Goal: Information Seeking & Learning: Find specific fact

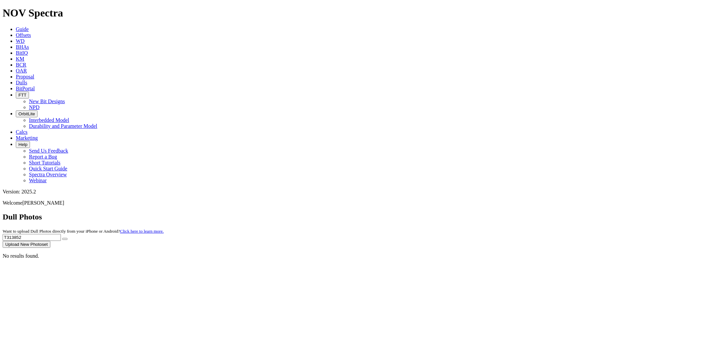
click at [519, 212] on div "Dull Photos Want to upload Dull Photos directly from your iPhone or Android? Cl…" at bounding box center [351, 229] width 697 height 35
click at [62, 238] on button "submit" at bounding box center [64, 239] width 5 height 2
drag, startPoint x: 580, startPoint y: 30, endPoint x: 320, endPoint y: 30, distance: 260.5
click at [320, 212] on div "Dull Photos Want to upload Dull Photos directly from your iPhone or Android? Cl…" at bounding box center [351, 229] width 697 height 35
paste input "14937"
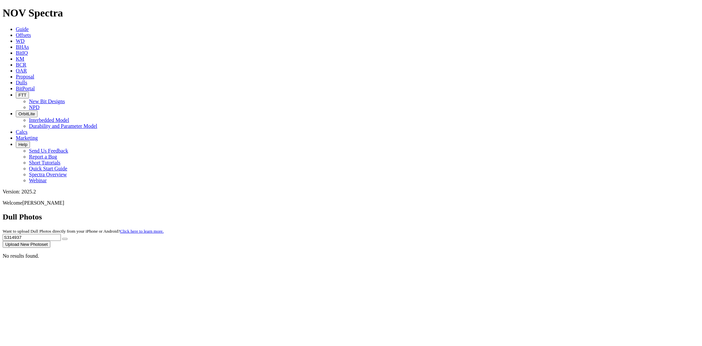
click at [62, 238] on button "submit" at bounding box center [64, 239] width 5 height 2
drag, startPoint x: 571, startPoint y: 28, endPoint x: 456, endPoint y: 29, distance: 114.9
click at [456, 212] on div "Dull Photos Want to upload Dull Photos directly from your iPhone or Android? Cl…" at bounding box center [351, 229] width 697 height 35
paste input "895"
click at [62, 238] on button "submit" at bounding box center [64, 239] width 5 height 2
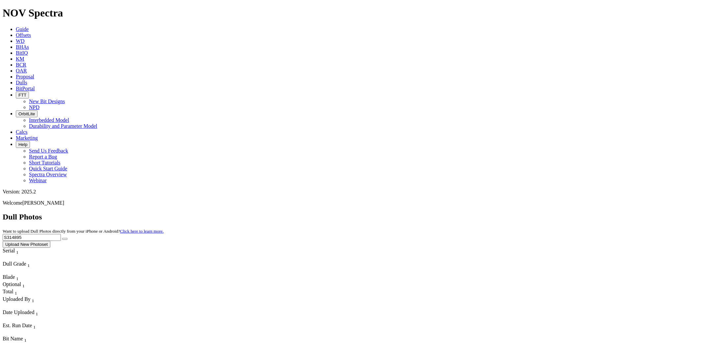
drag, startPoint x: 576, startPoint y: 31, endPoint x: 369, endPoint y: 31, distance: 207.1
click at [369, 212] on div "Dull Photos Want to upload Dull Photos directly from your iPhone or Android? Cl…" at bounding box center [351, 229] width 697 height 35
paste input "190"
click at [62, 238] on button "submit" at bounding box center [64, 239] width 5 height 2
drag, startPoint x: 565, startPoint y: 28, endPoint x: 431, endPoint y: 36, distance: 134.2
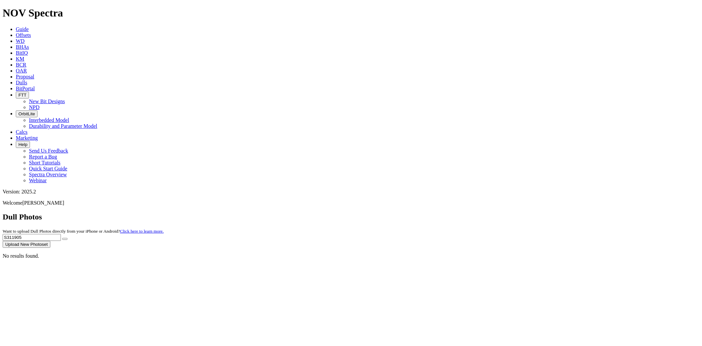
click at [431, 212] on div "Dull Photos Want to upload Dull Photos directly from your iPhone or Android? Cl…" at bounding box center [351, 229] width 697 height 35
paste input "2029"
click at [62, 238] on button "submit" at bounding box center [64, 239] width 5 height 2
drag, startPoint x: 586, startPoint y: 28, endPoint x: 383, endPoint y: 42, distance: 203.3
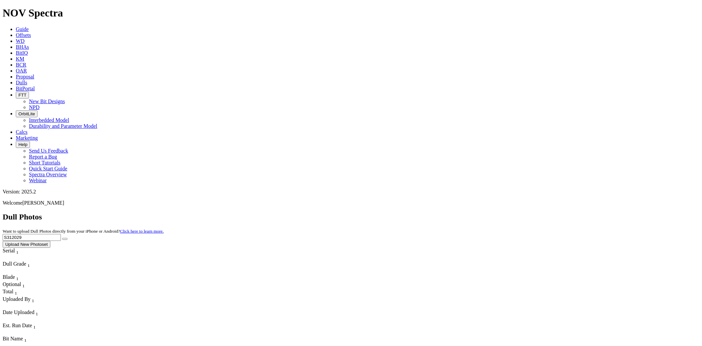
paste input "0463"
click at [62, 238] on button "submit" at bounding box center [64, 239] width 5 height 2
drag, startPoint x: 567, startPoint y: 27, endPoint x: 499, endPoint y: 35, distance: 69.0
click at [505, 212] on div "Dull Photos Want to upload Dull Photos directly from your iPhone or Android? Cl…" at bounding box center [351, 229] width 697 height 35
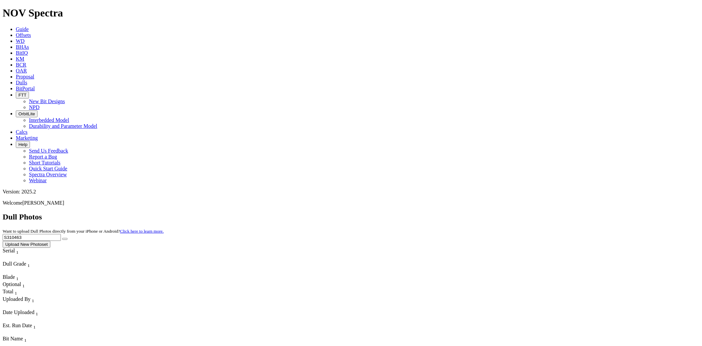
paste input "5844"
click at [62, 238] on button "submit" at bounding box center [64, 239] width 5 height 2
drag, startPoint x: 572, startPoint y: 32, endPoint x: 456, endPoint y: 42, distance: 116.7
click at [457, 212] on dull-photos-search "Dull Photos Want to upload Dull Photos directly from your iPhone or Android? Cl…" at bounding box center [351, 235] width 697 height 46
paste input "3910"
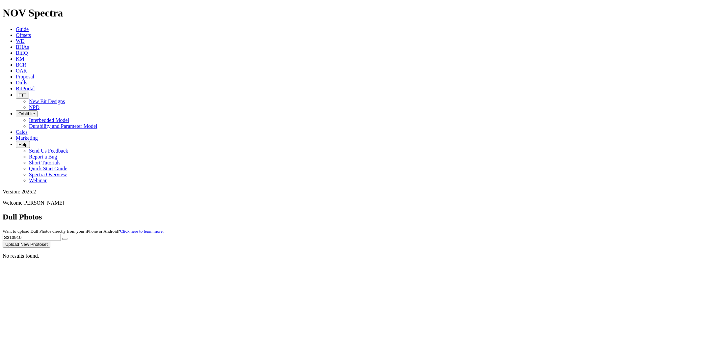
click at [62, 238] on button "submit" at bounding box center [64, 239] width 5 height 2
drag, startPoint x: 580, startPoint y: 29, endPoint x: 508, endPoint y: 28, distance: 71.5
click at [508, 212] on div "Dull Photos Want to upload Dull Photos directly from your iPhone or Android? Cl…" at bounding box center [351, 229] width 697 height 35
paste input "2574"
type input "S312574"
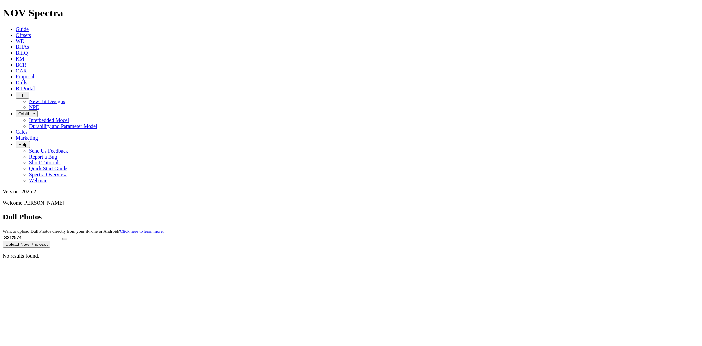
click at [62, 238] on button "submit" at bounding box center [64, 239] width 5 height 2
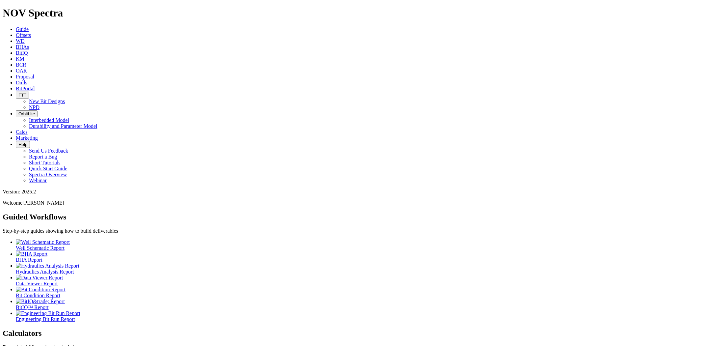
click at [27, 80] on span "Dulls" at bounding box center [22, 83] width 12 height 6
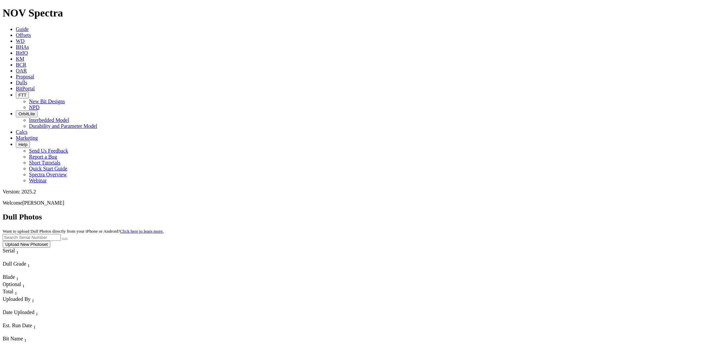
click at [61, 234] on input "text" at bounding box center [32, 237] width 58 height 7
paste input "S312809"
click at [62, 238] on button "submit" at bounding box center [64, 239] width 5 height 2
drag, startPoint x: 573, startPoint y: 32, endPoint x: 486, endPoint y: 36, distance: 87.7
click at [491, 212] on div "Dull Photos Want to upload Dull Photos directly from your iPhone or Android? Cl…" at bounding box center [351, 229] width 697 height 35
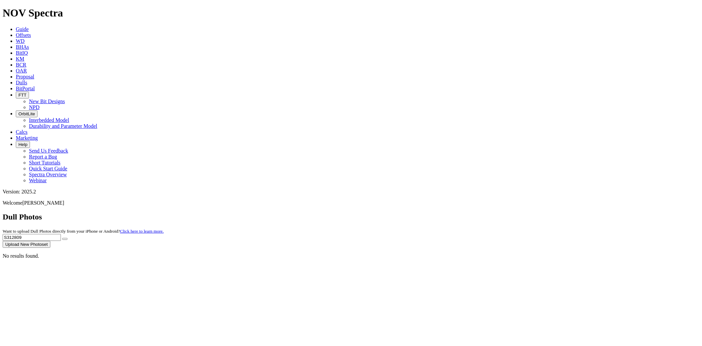
paste input "4618"
click at [62, 238] on button "submit" at bounding box center [64, 239] width 5 height 2
drag, startPoint x: 570, startPoint y: 29, endPoint x: 467, endPoint y: 34, distance: 103.9
click at [468, 212] on div "Dull Photos Want to upload Dull Photos directly from your iPhone or Android? Cl…" at bounding box center [351, 229] width 697 height 35
paste input "3143"
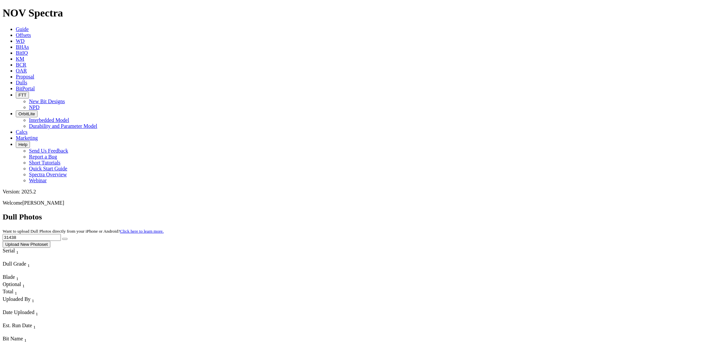
click at [62, 238] on button "submit" at bounding box center [64, 239] width 5 height 2
click at [61, 234] on input "31438" at bounding box center [32, 237] width 58 height 7
click at [62, 238] on button "submit" at bounding box center [64, 239] width 5 height 2
drag, startPoint x: 574, startPoint y: 29, endPoint x: 478, endPoint y: 28, distance: 96.8
click at [478, 212] on div "Dull Photos Want to upload Dull Photos directly from your iPhone or Android? Cl…" at bounding box center [351, 229] width 697 height 35
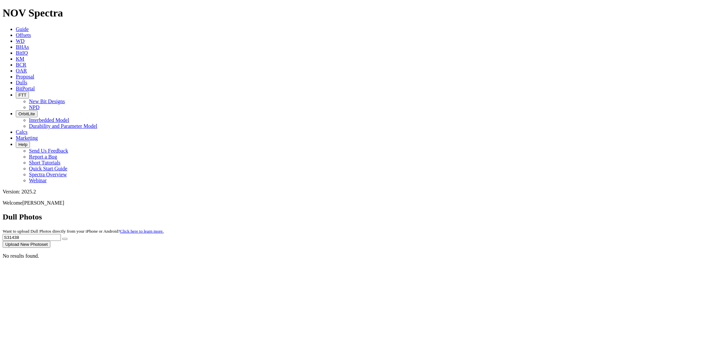
paste input "1902"
click at [62, 238] on button "submit" at bounding box center [64, 239] width 5 height 2
drag, startPoint x: 570, startPoint y: 31, endPoint x: 499, endPoint y: 32, distance: 71.5
click at [499, 212] on div "Dull Photos Want to upload Dull Photos directly from your iPhone or Android? Cl…" at bounding box center [351, 229] width 697 height 35
paste input "5545"
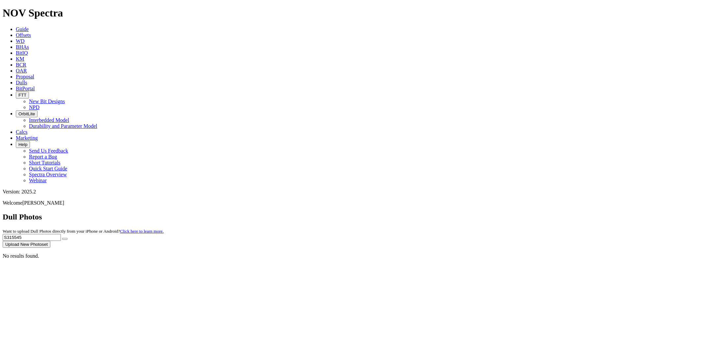
click at [62, 238] on button "submit" at bounding box center [64, 239] width 5 height 2
drag, startPoint x: 532, startPoint y: 28, endPoint x: 518, endPoint y: 29, distance: 13.8
click at [519, 212] on div "Dull Photos Want to upload Dull Photos directly from your iPhone or Android? Cl…" at bounding box center [351, 229] width 697 height 35
paste input "S312818"
click at [62, 238] on button "submit" at bounding box center [64, 239] width 5 height 2
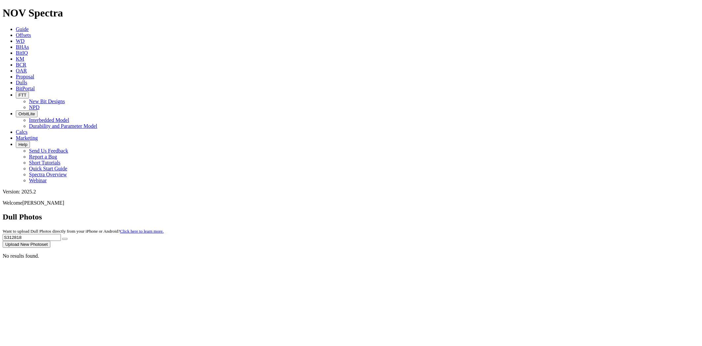
click at [61, 234] on input "S312818" at bounding box center [32, 237] width 58 height 7
click at [62, 238] on button "submit" at bounding box center [64, 239] width 5 height 2
drag, startPoint x: 595, startPoint y: 27, endPoint x: 423, endPoint y: 23, distance: 172.9
click at [423, 212] on div "Dull Photos Want to upload Dull Photos directly from your iPhone or Android? Cl…" at bounding box center [351, 229] width 697 height 35
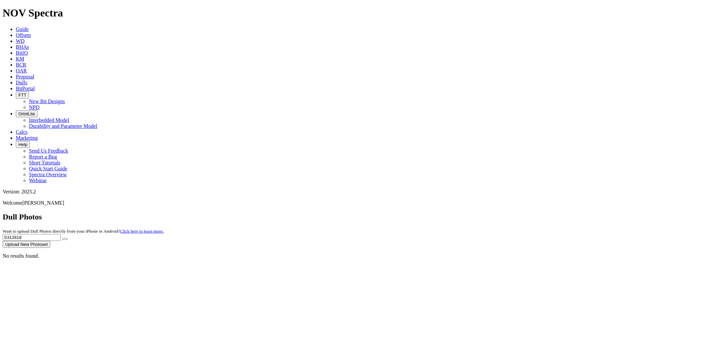
paste input "46"
click at [62, 238] on button "submit" at bounding box center [64, 239] width 5 height 2
drag, startPoint x: 570, startPoint y: 30, endPoint x: 483, endPoint y: 29, distance: 86.6
click at [483, 212] on div "Dull Photos Want to upload Dull Photos directly from your iPhone or Android? Cl…" at bounding box center [351, 229] width 697 height 35
paste input "2286"
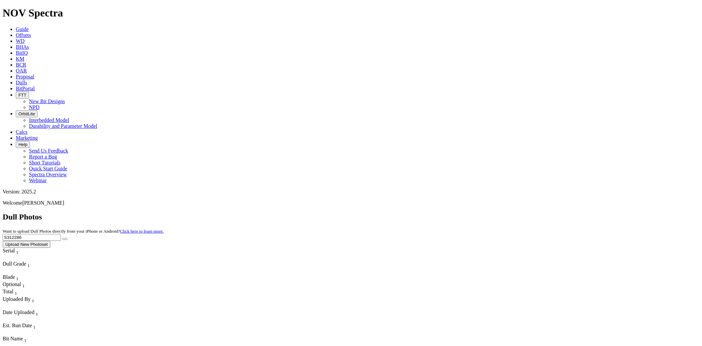
click at [62, 238] on button "submit" at bounding box center [64, 239] width 5 height 2
drag, startPoint x: 568, startPoint y: 31, endPoint x: 498, endPoint y: 34, distance: 69.5
click at [503, 212] on div "Dull Photos Want to upload Dull Photos directly from your iPhone or Android? Cl…" at bounding box center [351, 229] width 697 height 35
paste input "296031"
click at [62, 238] on button "submit" at bounding box center [64, 239] width 5 height 2
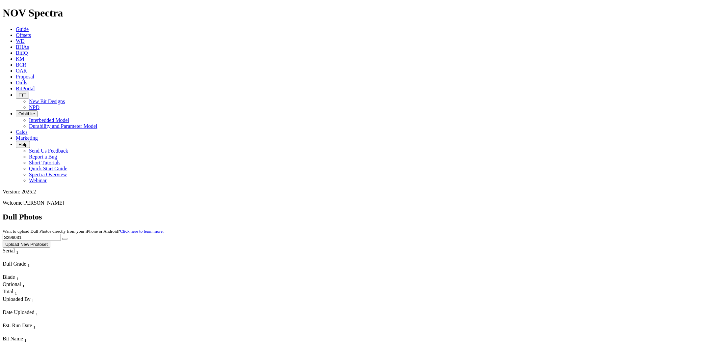
drag, startPoint x: 572, startPoint y: 29, endPoint x: 510, endPoint y: 35, distance: 62.2
click at [511, 212] on div "Dull Photos Want to upload Dull Photos directly from your iPhone or Android? Cl…" at bounding box center [351, 229] width 697 height 35
paste input "314970"
click at [62, 238] on button "submit" at bounding box center [64, 239] width 5 height 2
drag, startPoint x: 576, startPoint y: 30, endPoint x: 415, endPoint y: 30, distance: 160.7
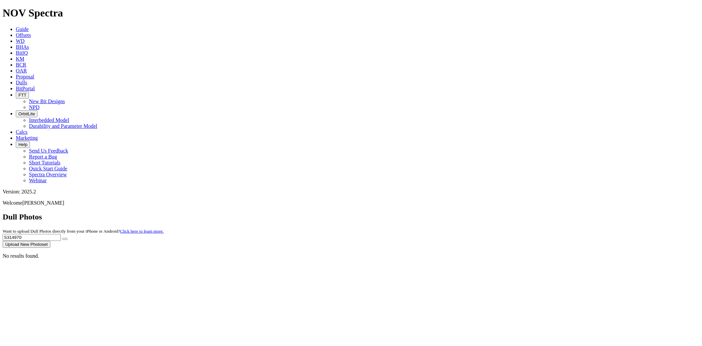
click at [415, 212] on div "Dull Photos Want to upload Dull Photos directly from your iPhone or Android? Cl…" at bounding box center [351, 229] width 697 height 35
paste input "T301544"
type input "T301544"
click at [62, 238] on button "submit" at bounding box center [64, 239] width 5 height 2
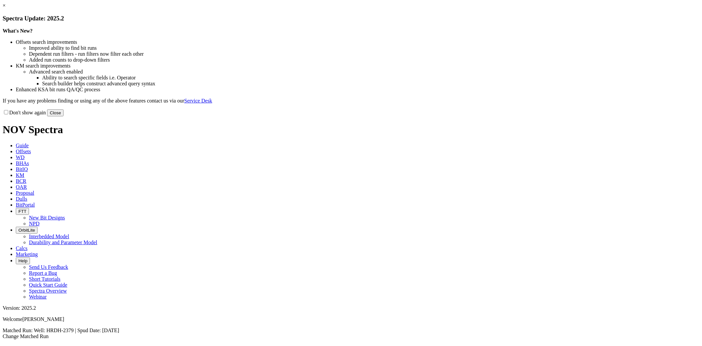
click at [6, 8] on link "×" at bounding box center [4, 6] width 3 height 6
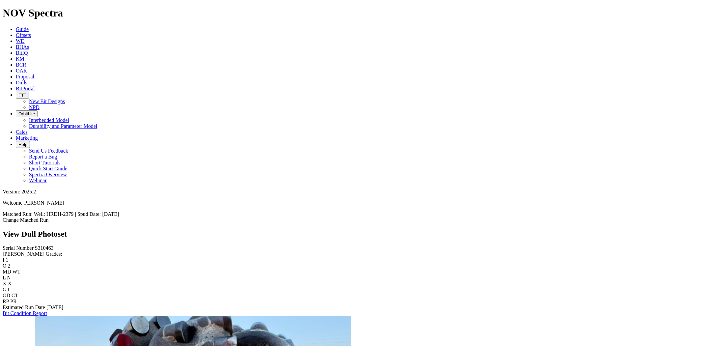
click at [24, 310] on link "Bit Condition Report" at bounding box center [25, 313] width 44 height 6
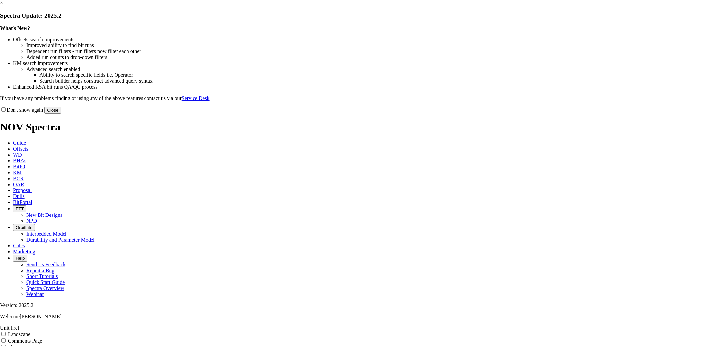
click at [3, 6] on link "×" at bounding box center [1, 3] width 3 height 6
